Goal: Information Seeking & Learning: Find specific fact

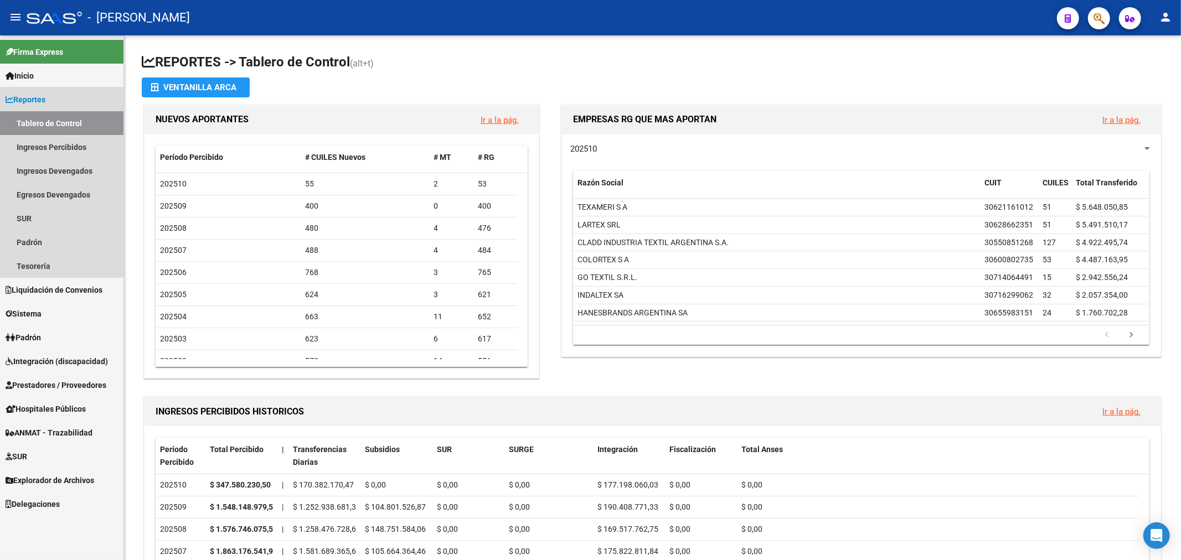
click at [54, 100] on link "Reportes" at bounding box center [62, 100] width 124 height 24
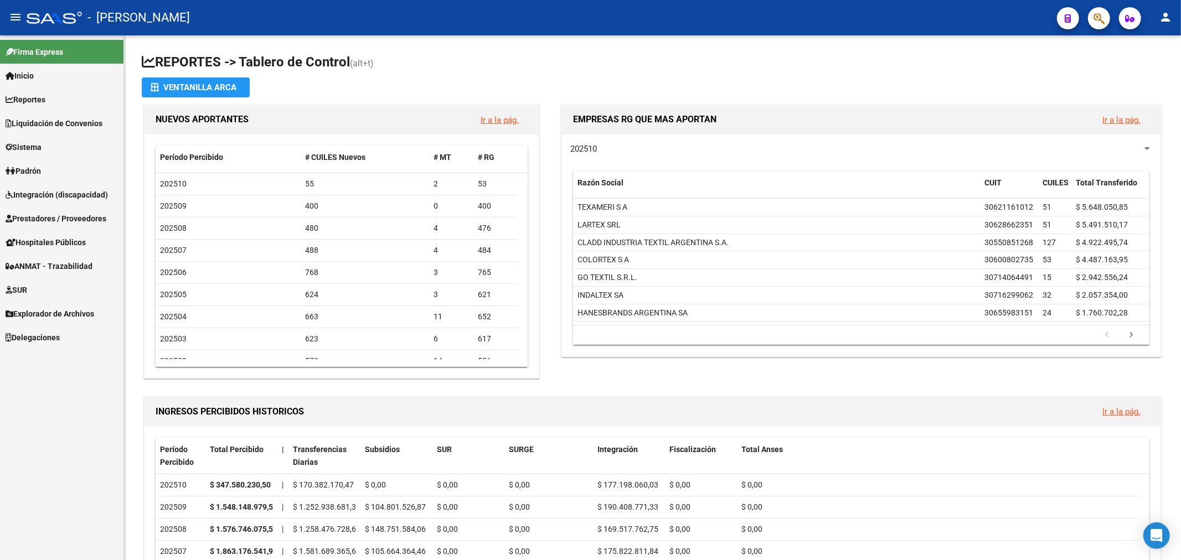
click at [45, 160] on link "Padrón" at bounding box center [62, 171] width 124 height 24
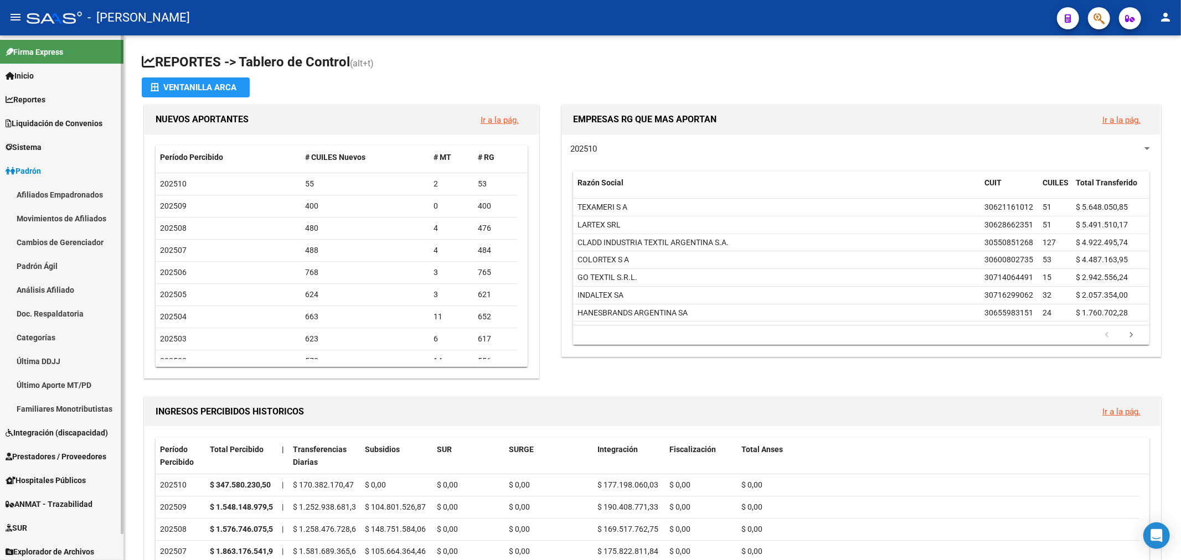
click at [65, 260] on link "Padrón Ágil" at bounding box center [62, 266] width 124 height 24
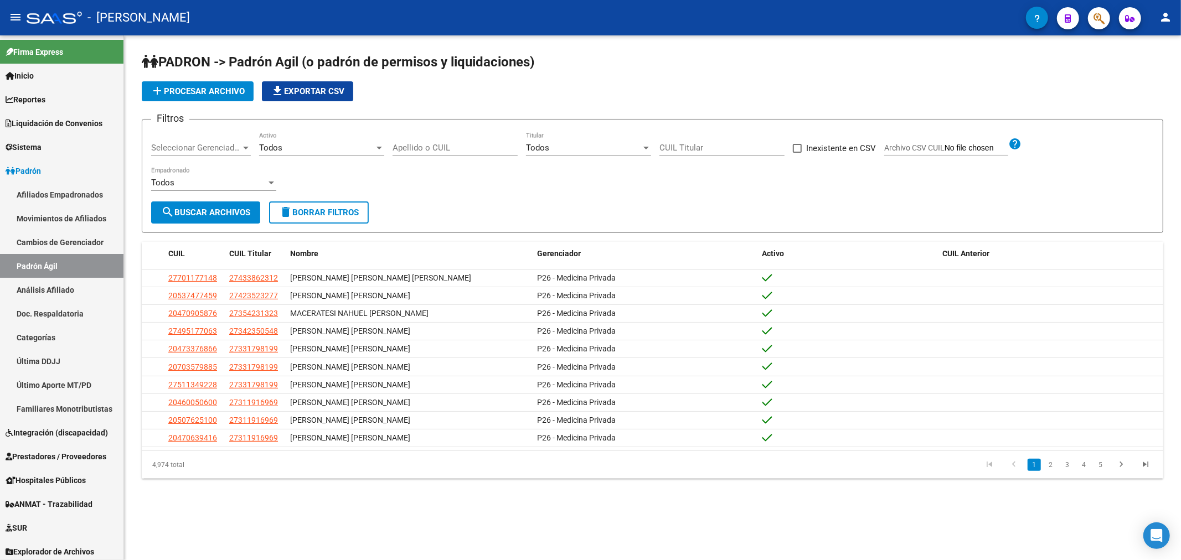
click at [487, 157] on div "Apellido o CUIL" at bounding box center [455, 149] width 125 height 34
click at [486, 153] on div "Apellido o CUIL" at bounding box center [455, 144] width 125 height 24
click at [485, 140] on div "Apellido o CUIL" at bounding box center [455, 144] width 125 height 24
paste input "40396241"
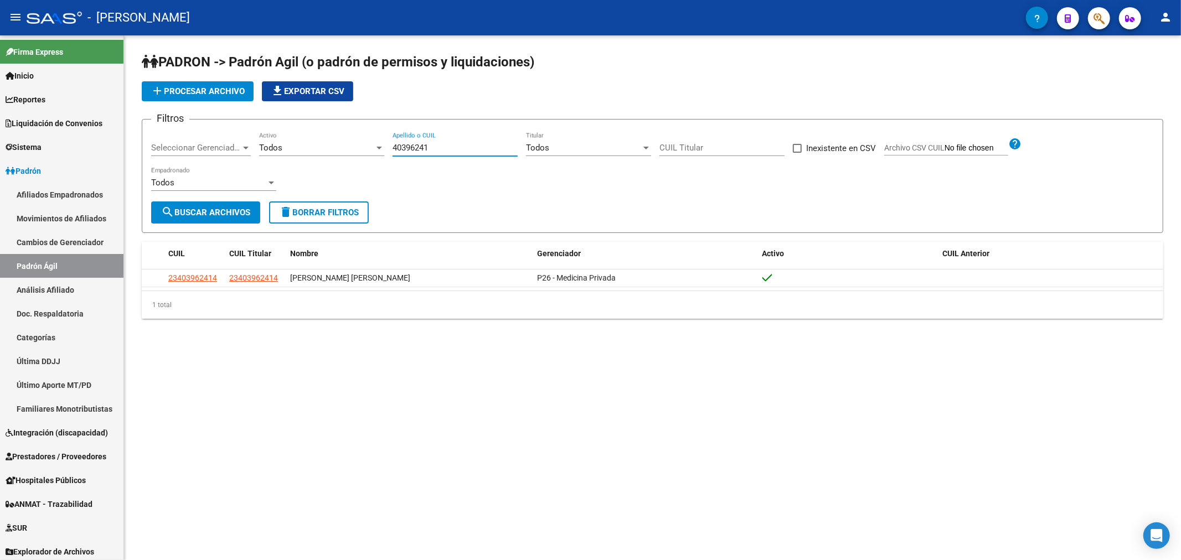
type input "40396241"
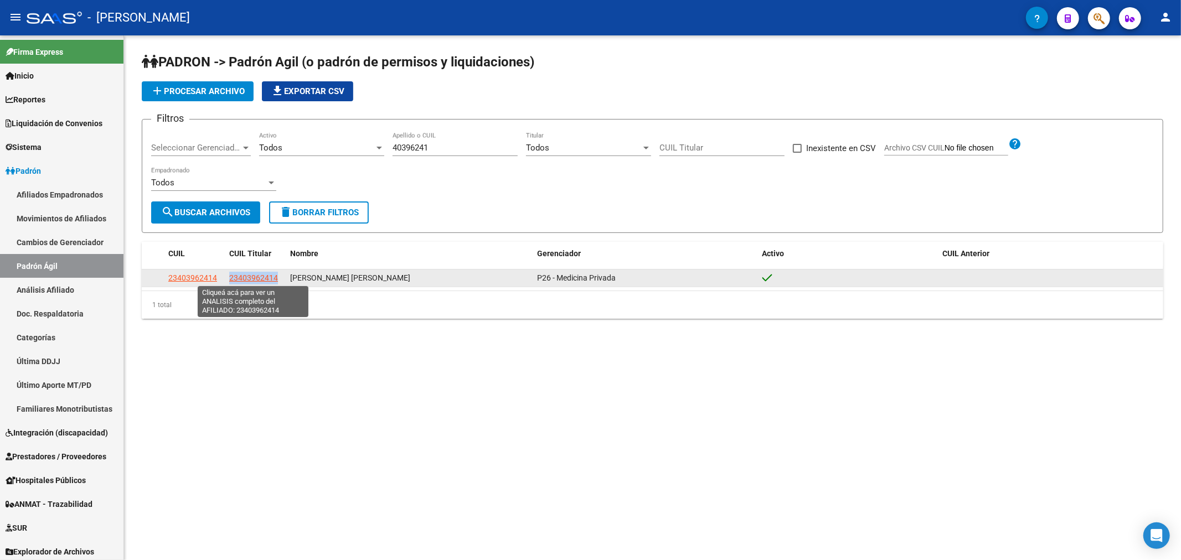
drag, startPoint x: 225, startPoint y: 279, endPoint x: 276, endPoint y: 279, distance: 51.0
click at [276, 279] on datatable-body-cell "23403962414" at bounding box center [255, 278] width 61 height 17
copy span "23403962414"
